Goal: Transaction & Acquisition: Purchase product/service

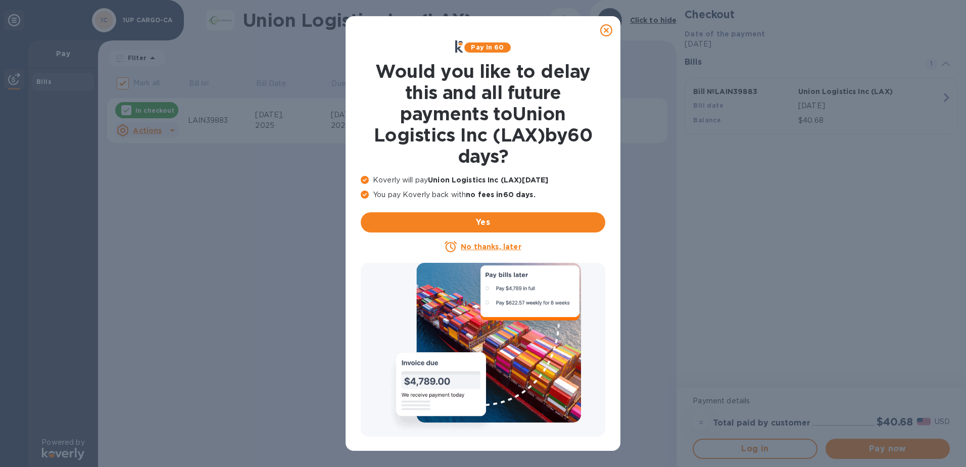
click at [607, 32] on icon at bounding box center [606, 30] width 12 height 12
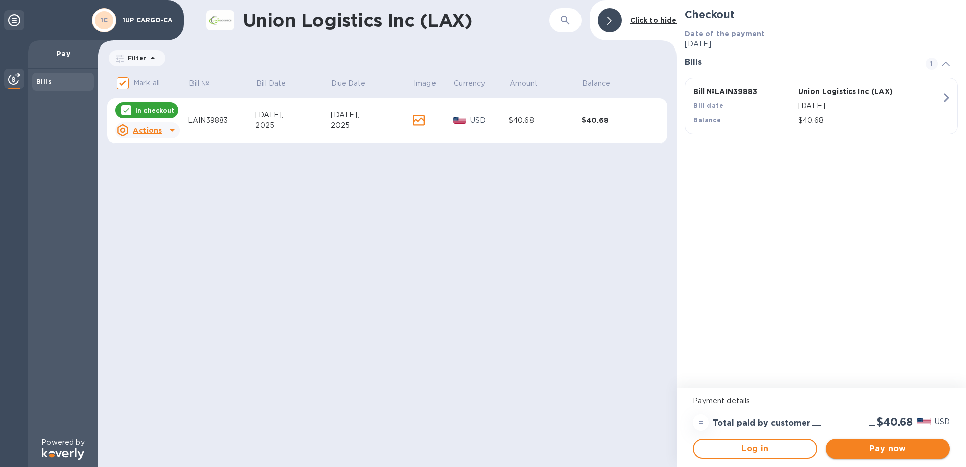
click at [893, 451] on span "Pay now" at bounding box center [887, 448] width 108 height 12
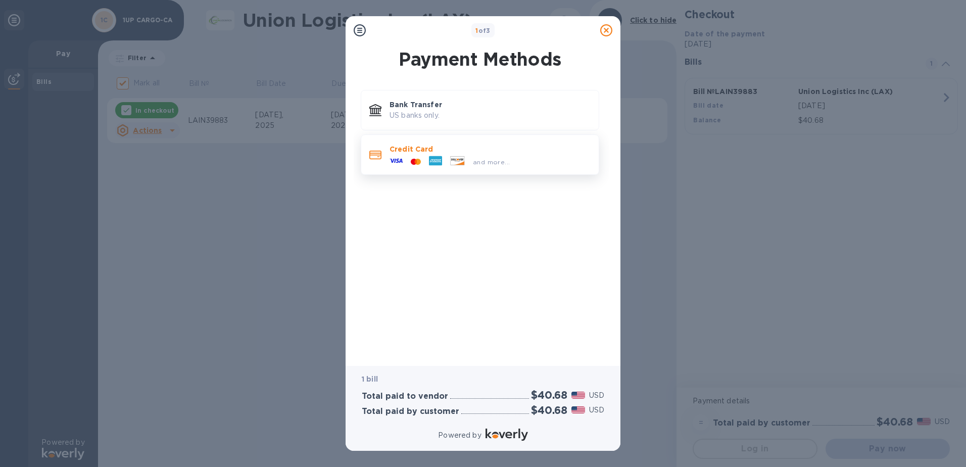
click at [419, 153] on p "Credit Card" at bounding box center [489, 149] width 201 height 10
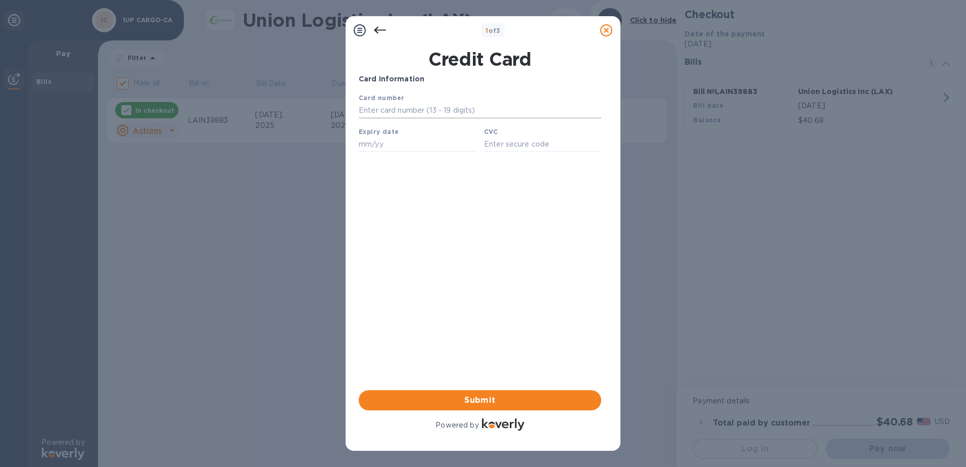
click at [399, 114] on input "text" at bounding box center [480, 110] width 242 height 15
type input "[CREDIT_CARD_NUMBER]"
click at [379, 150] on input "text" at bounding box center [417, 143] width 117 height 15
type input "08/27"
click at [508, 147] on input "text" at bounding box center [542, 143] width 117 height 15
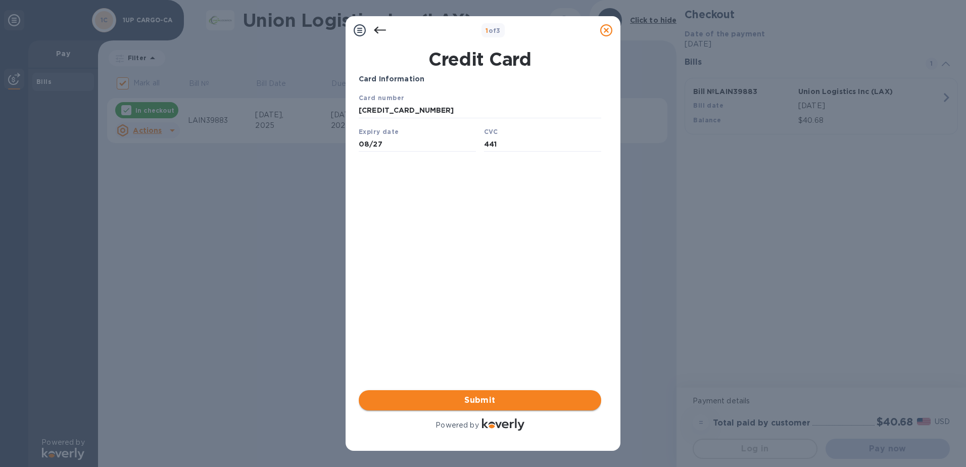
type input "441"
click at [478, 403] on span "Submit" at bounding box center [480, 400] width 226 height 12
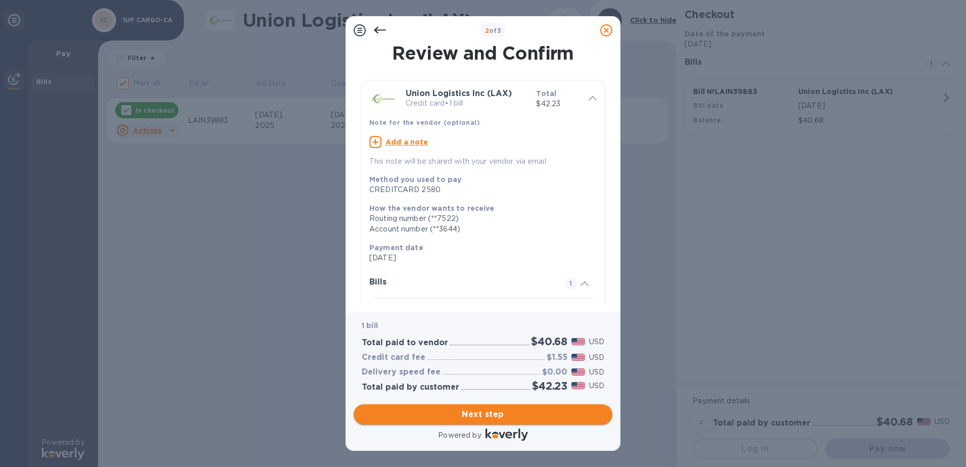
click at [494, 416] on span "Next step" at bounding box center [483, 414] width 242 height 12
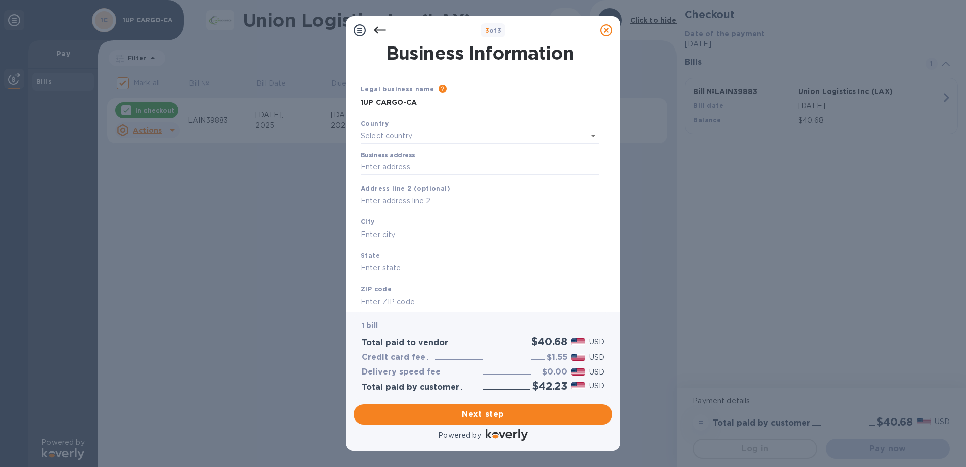
type input "[GEOGRAPHIC_DATA]"
click at [469, 144] on div "Country [GEOGRAPHIC_DATA]" at bounding box center [480, 130] width 246 height 32
click at [431, 162] on input "Business address" at bounding box center [480, 165] width 238 height 15
type input "[STREET_ADDRESS]"
type input "[GEOGRAPHIC_DATA]"
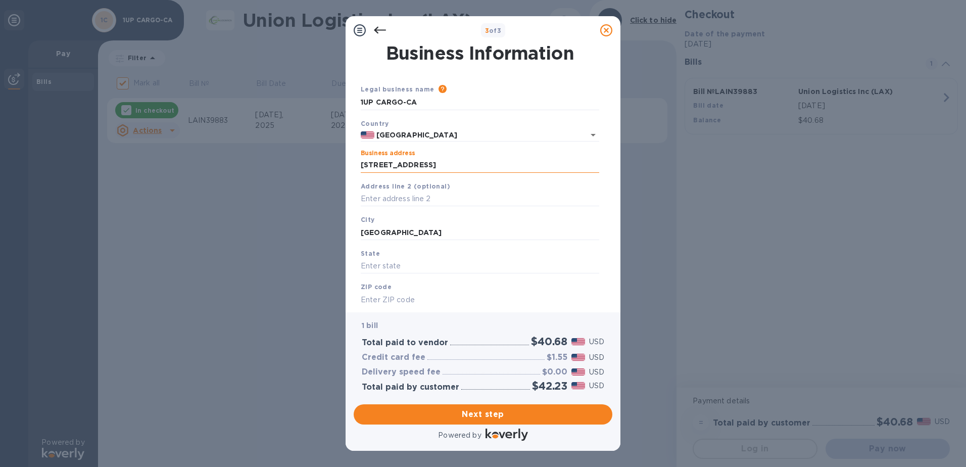
type input "CA"
type input "90021"
click at [421, 103] on input "1UP CARGO-CA" at bounding box center [480, 102] width 238 height 15
type input "1UP CARGO"
click at [480, 414] on span "Next step" at bounding box center [483, 414] width 242 height 12
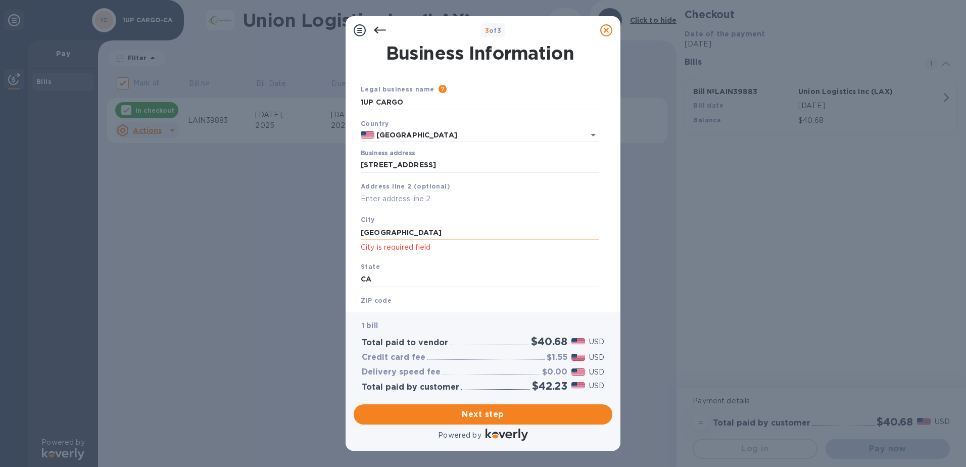
click at [423, 226] on input "[GEOGRAPHIC_DATA]" at bounding box center [480, 232] width 238 height 15
type input "[GEOGRAPHIC_DATA]"
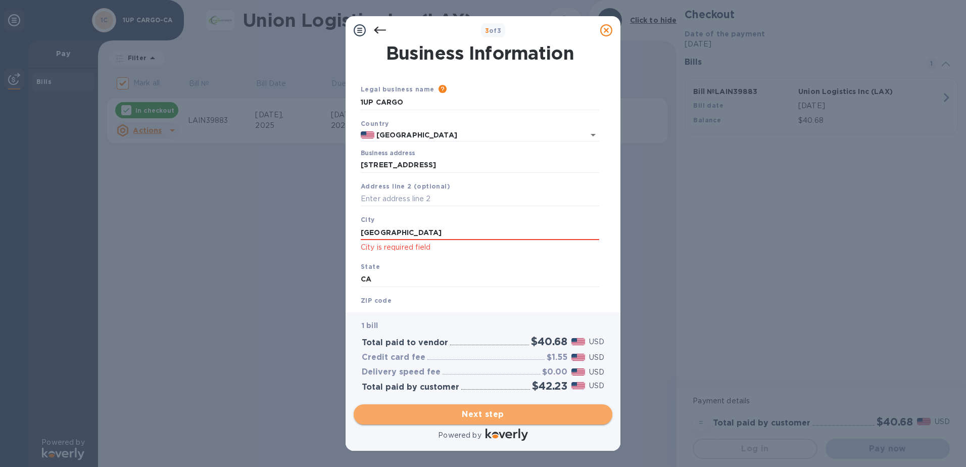
click at [502, 411] on span "Next step" at bounding box center [483, 414] width 242 height 12
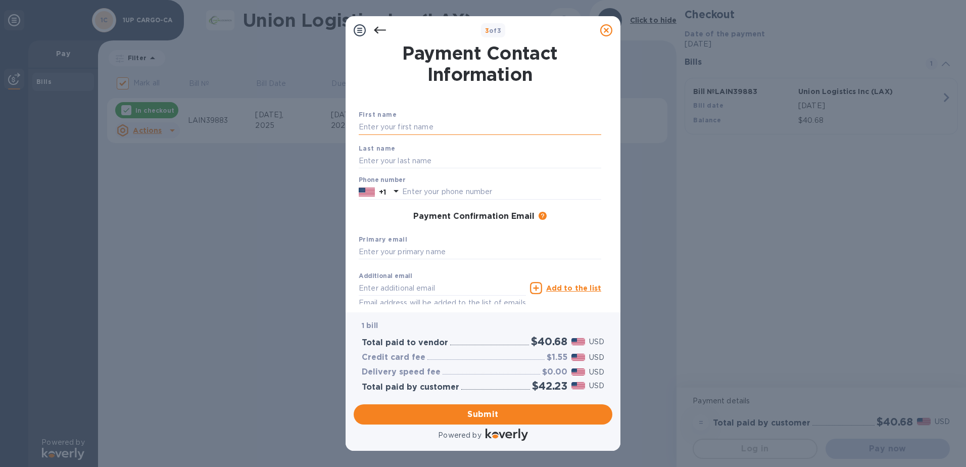
click at [395, 122] on input "text" at bounding box center [480, 127] width 242 height 15
type input "[PERSON_NAME]"
type input "Keys"
type input "8006102161"
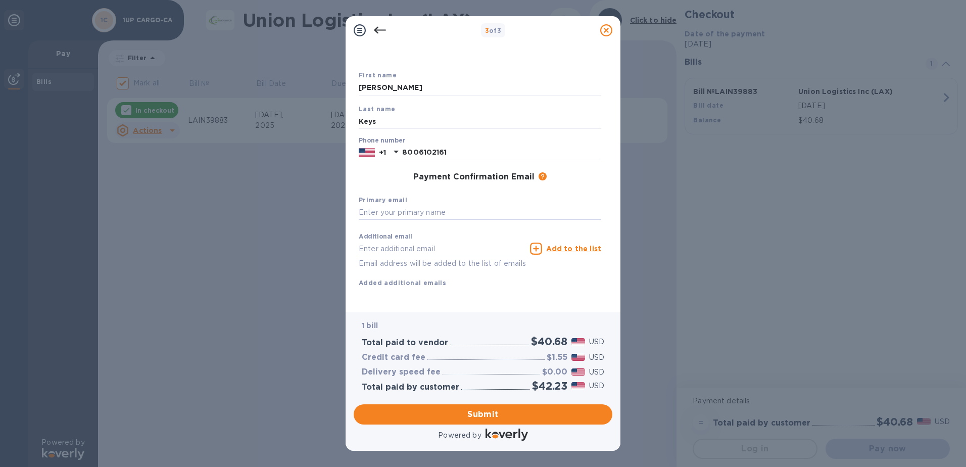
scroll to position [51, 0]
type input "[EMAIL_ADDRESS][DOMAIN_NAME]"
type input "[PERSON_NAME][EMAIL_ADDRESS][DOMAIN_NAME]"
click at [487, 416] on span "Submit" at bounding box center [483, 414] width 242 height 12
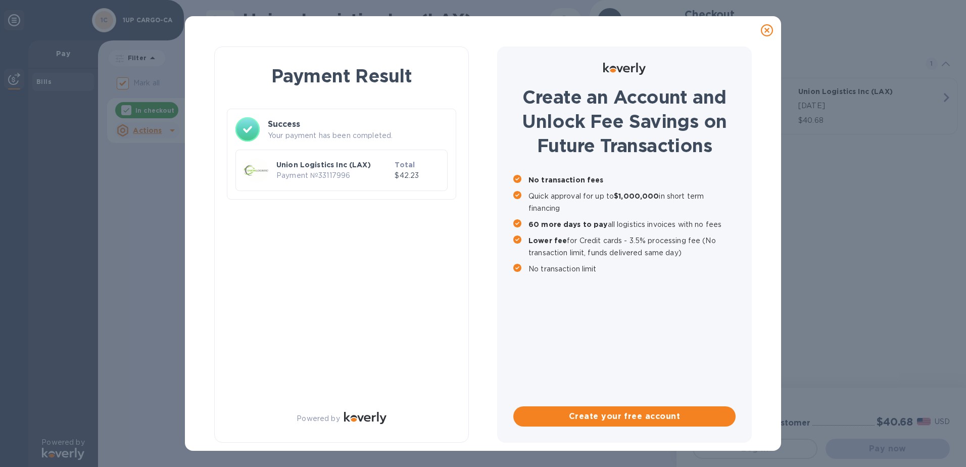
checkbox input "false"
